Goal: Transaction & Acquisition: Purchase product/service

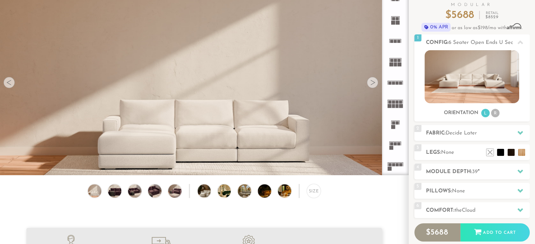
scroll to position [51, 0]
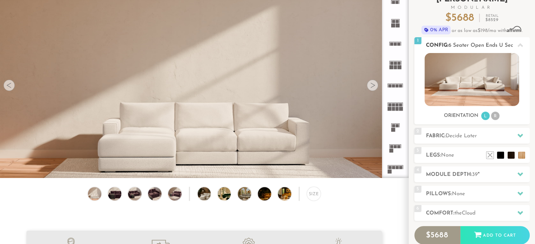
click at [477, 83] on img at bounding box center [472, 79] width 95 height 53
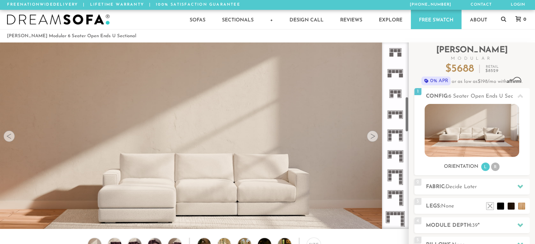
scroll to position [286, 0]
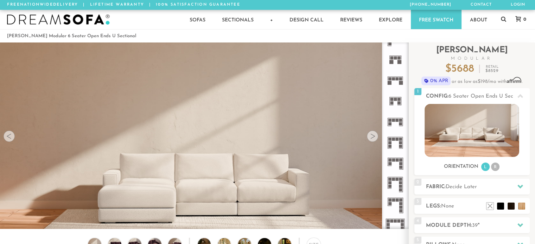
click at [397, 120] on rect at bounding box center [397, 120] width 3 height 3
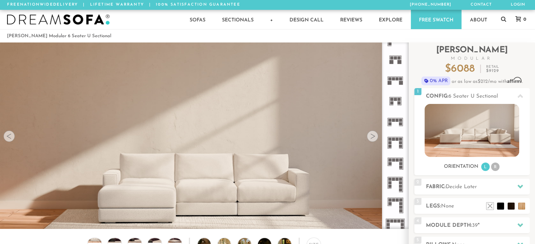
click at [395, 75] on icon at bounding box center [395, 80] width 21 height 21
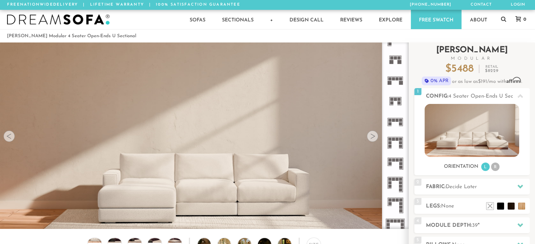
click at [531, 151] on div "Introducing [PERSON_NAME] Modular $ 5488 Retail $ 8229 $ 5488 Retail $ 8229 0% …" at bounding box center [472, 189] width 126 height 293
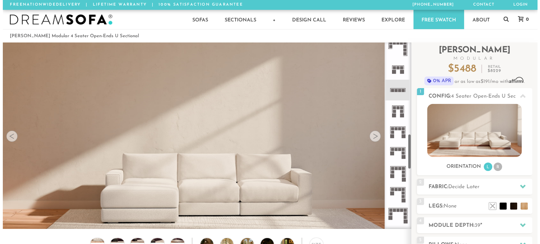
scroll to position [500, 0]
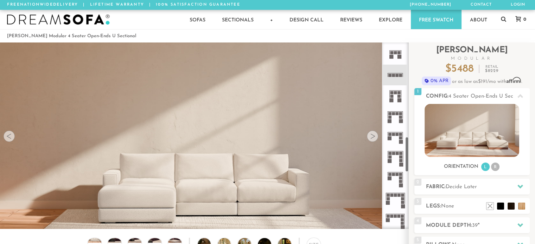
click at [394, 138] on icon at bounding box center [395, 137] width 21 height 21
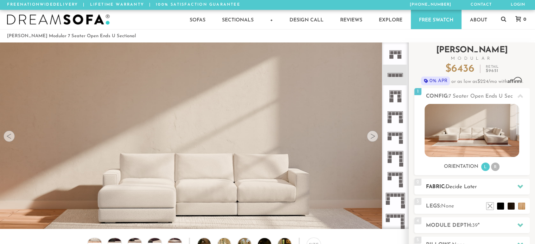
click at [485, 188] on h2 "Fabric: Decide Later" at bounding box center [478, 187] width 104 height 8
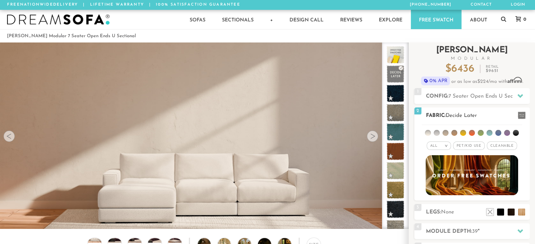
click at [462, 132] on li at bounding box center [463, 133] width 6 height 6
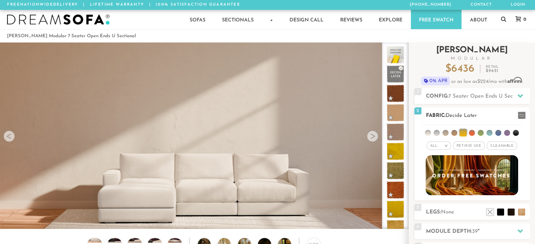
click at [471, 132] on li at bounding box center [472, 133] width 6 height 6
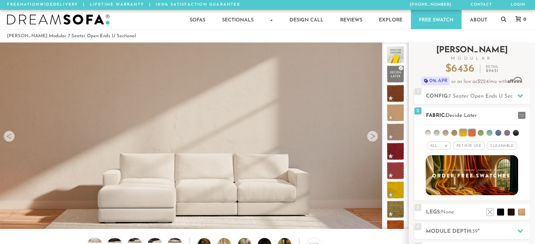
click at [456, 132] on li at bounding box center [454, 133] width 6 height 6
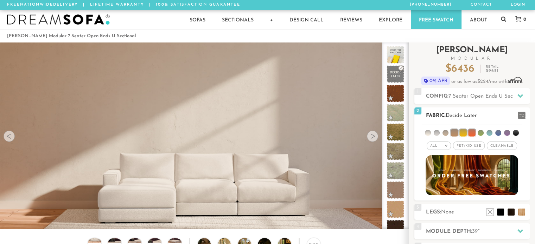
click at [520, 114] on span at bounding box center [522, 115] width 8 height 7
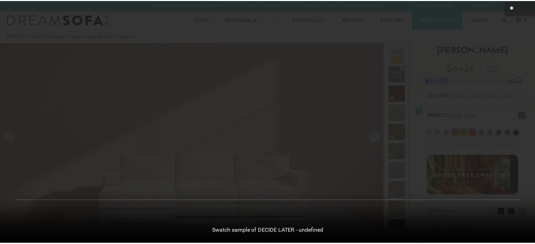
scroll to position [7836, 535]
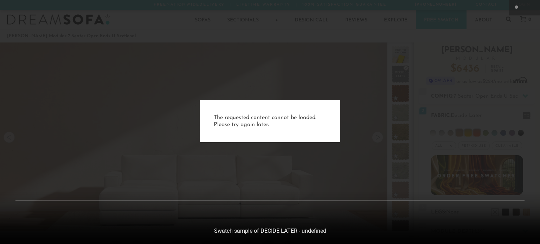
click at [57, 70] on div "The requested content cannot be loaded. Please try again later." at bounding box center [270, 122] width 540 height 244
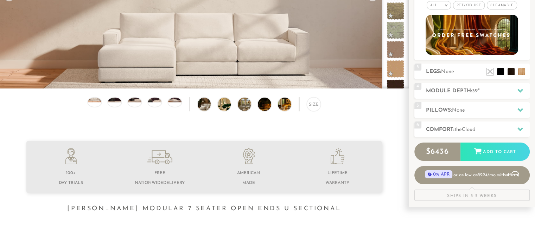
scroll to position [141, 0]
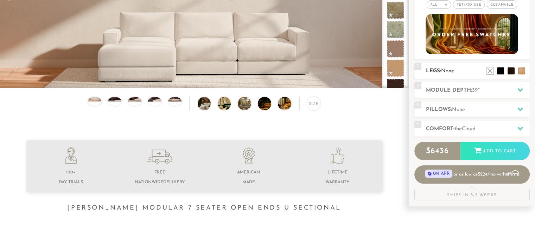
click at [502, 74] on h2 "Legs: None" at bounding box center [478, 71] width 104 height 8
click at [501, 72] on li at bounding box center [490, 60] width 28 height 28
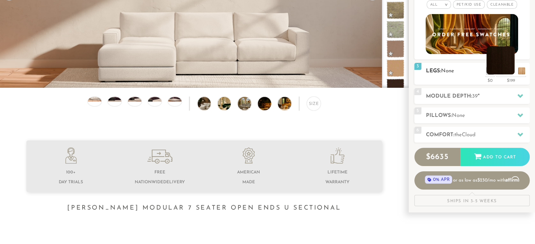
click at [512, 74] on li at bounding box center [501, 60] width 28 height 28
click at [491, 73] on li at bounding box center [479, 60] width 28 height 28
click at [206, 105] on img at bounding box center [210, 103] width 24 height 13
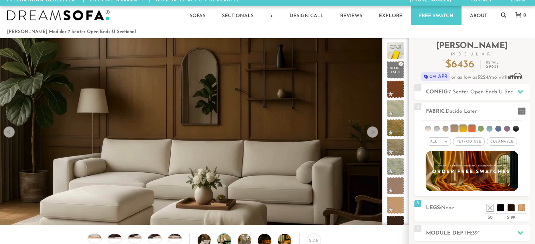
scroll to position [4, 0]
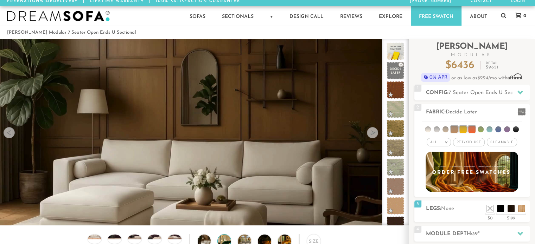
click at [224, 239] on img at bounding box center [230, 241] width 24 height 13
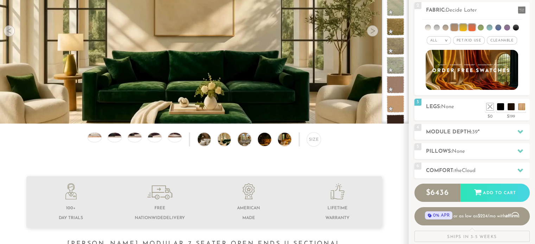
scroll to position [110, 0]
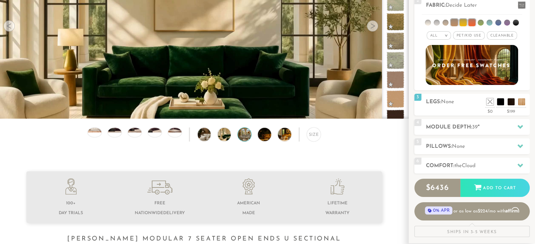
click at [248, 139] on img at bounding box center [250, 134] width 24 height 13
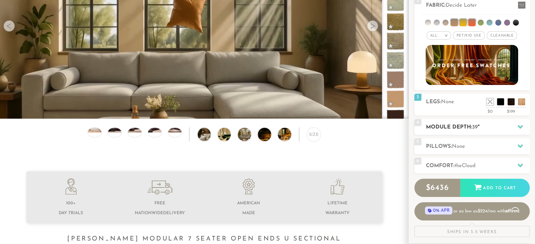
click at [504, 129] on h2 "Module Depth: 39 "" at bounding box center [478, 127] width 104 height 8
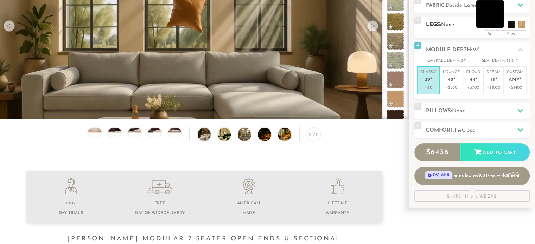
click at [501, 8] on li at bounding box center [490, 14] width 28 height 28
click at [515, 11] on div "2 Fabric: Decide Later" at bounding box center [471, 5] width 115 height 16
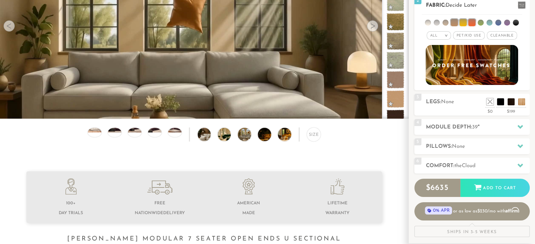
click at [475, 21] on li at bounding box center [471, 22] width 7 height 7
click at [481, 21] on li at bounding box center [481, 23] width 6 height 6
click at [445, 38] on div "All >" at bounding box center [439, 35] width 24 height 8
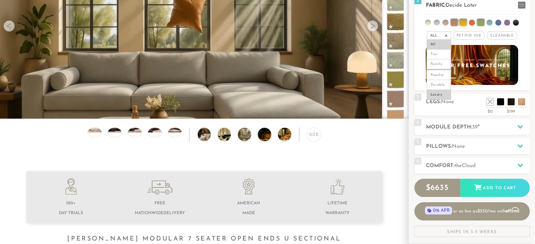
click at [440, 93] on li "Luxury" at bounding box center [439, 95] width 24 height 10
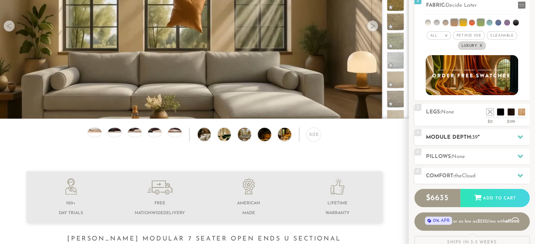
click at [485, 141] on h2 "Module Depth: 39 "" at bounding box center [478, 138] width 104 height 8
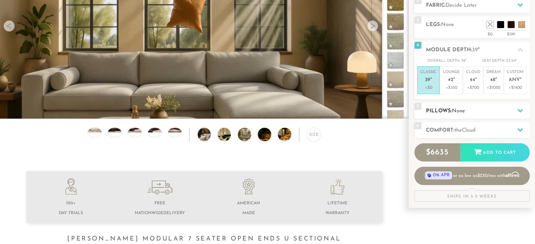
click at [426, 115] on div "5 Pillows: None" at bounding box center [471, 111] width 115 height 16
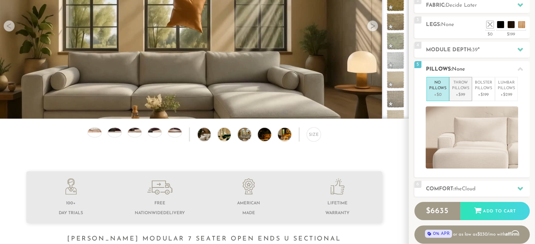
click at [460, 85] on p "Throw Pillows" at bounding box center [460, 86] width 17 height 12
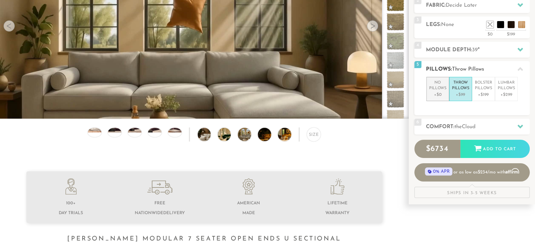
click at [443, 85] on p "No Pillows" at bounding box center [437, 86] width 17 height 12
click at [450, 129] on h2 "Comfort: the Cloud" at bounding box center [478, 127] width 104 height 8
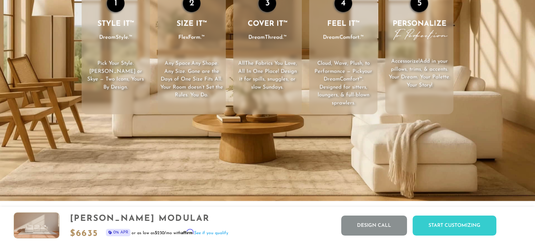
scroll to position [1102, 0]
